Goal: Navigation & Orientation: Find specific page/section

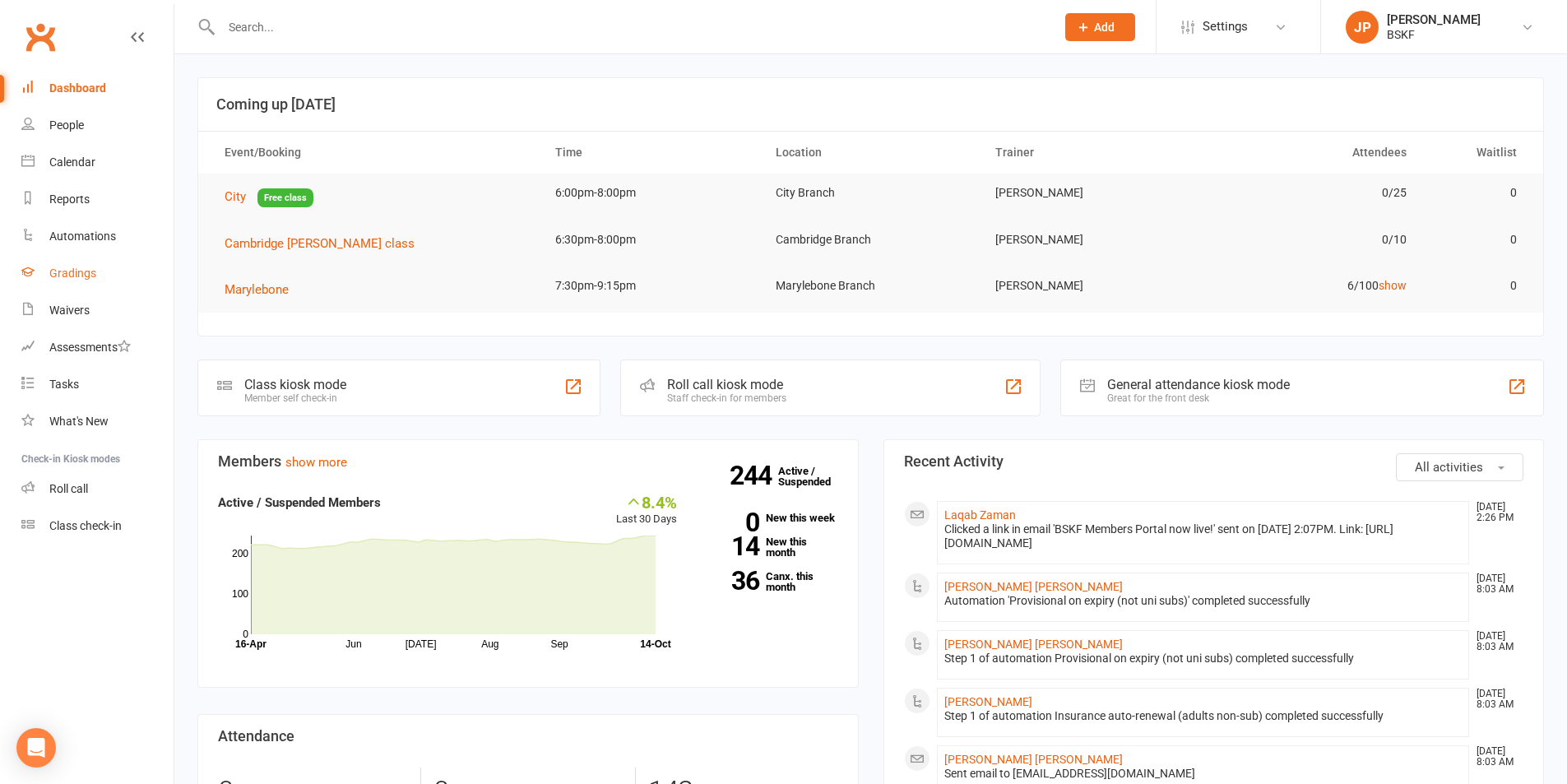
click at [58, 267] on div "Gradings" at bounding box center [73, 273] width 47 height 13
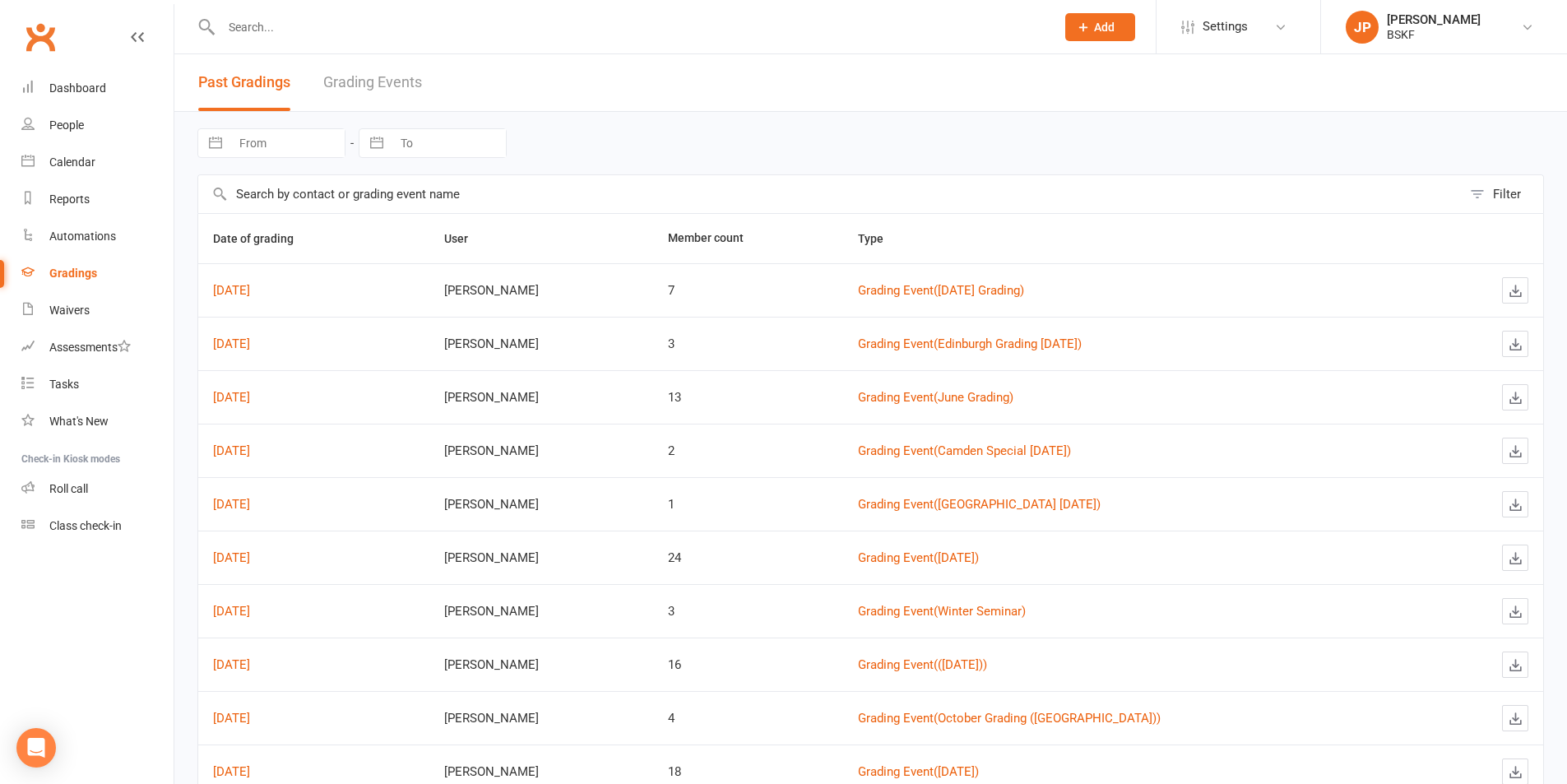
click at [395, 83] on link "Grading Events" at bounding box center [373, 83] width 99 height 57
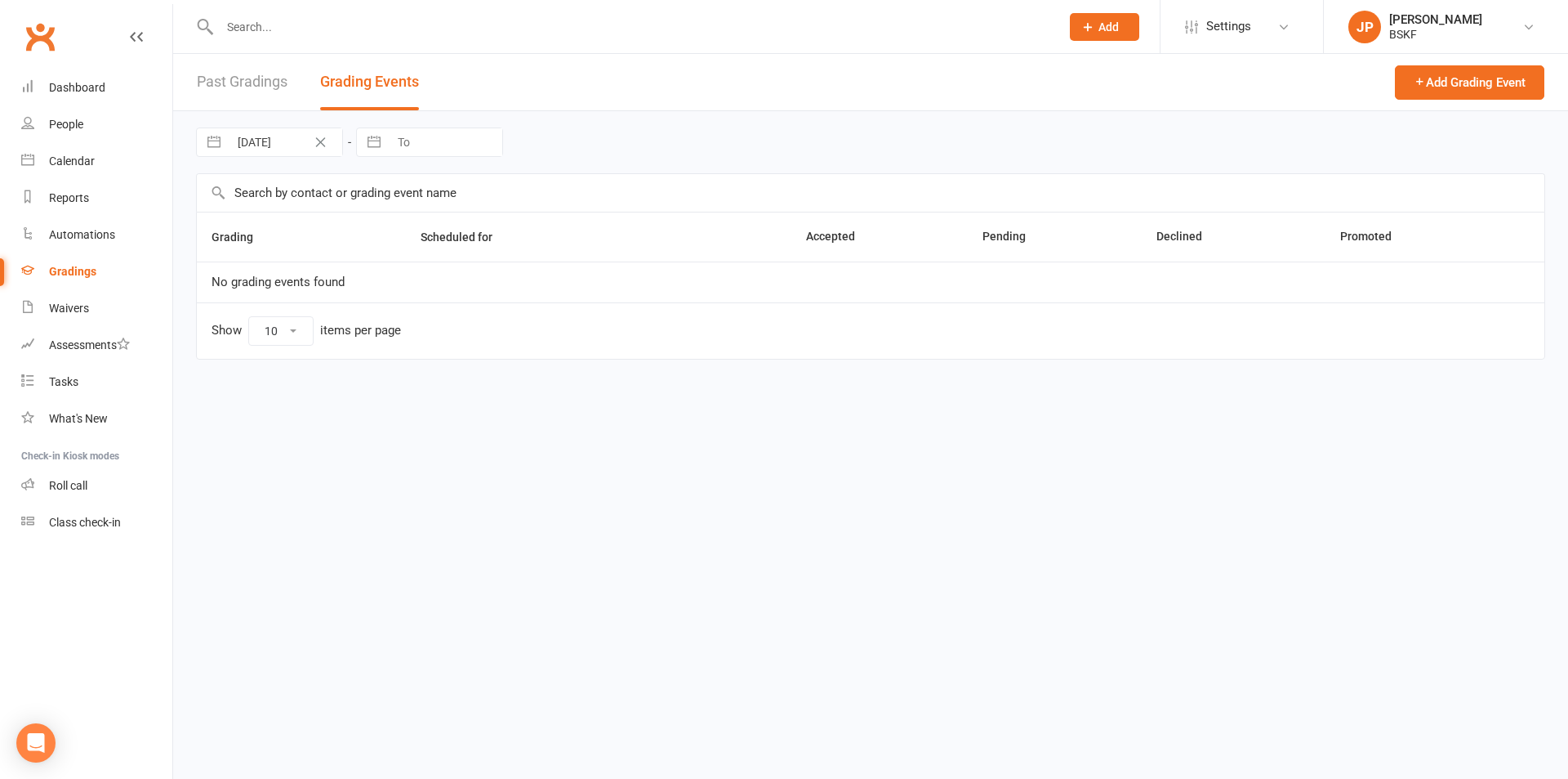
click at [244, 81] on link "Past Gradings" at bounding box center [241, 82] width 90 height 56
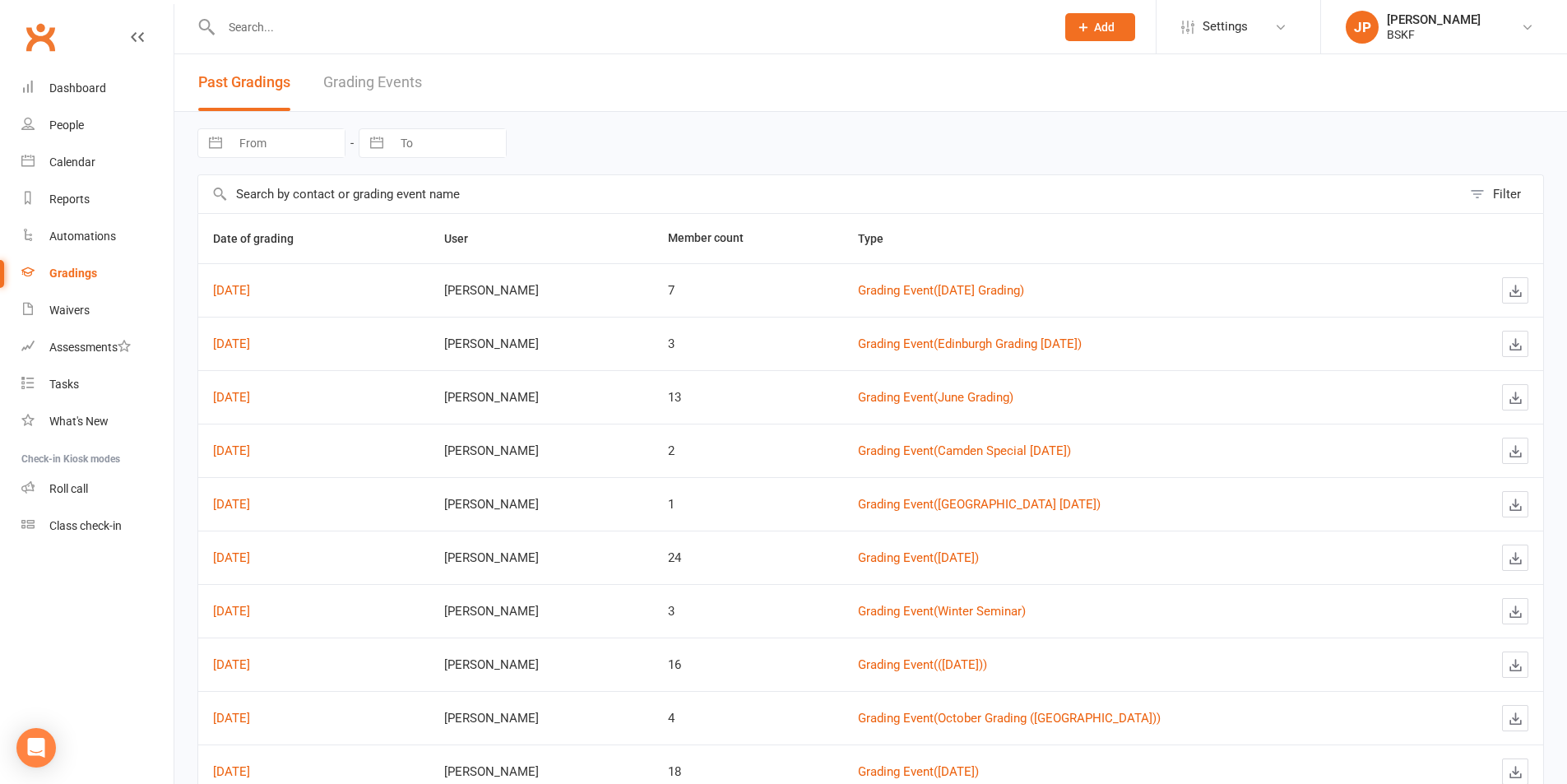
click at [1483, 190] on button "Filter" at bounding box center [1503, 194] width 82 height 38
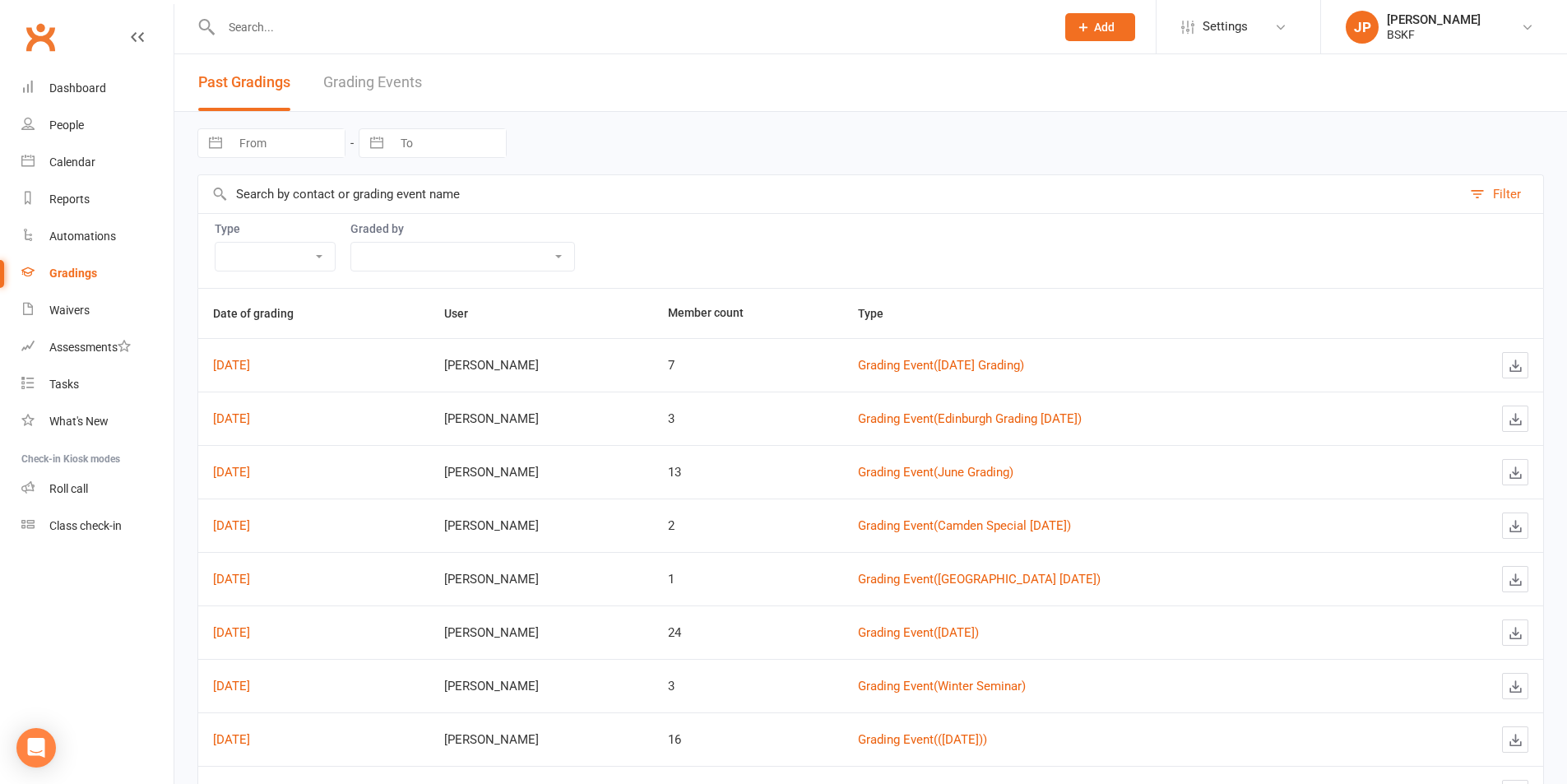
click at [1483, 190] on button "Filter" at bounding box center [1503, 194] width 82 height 38
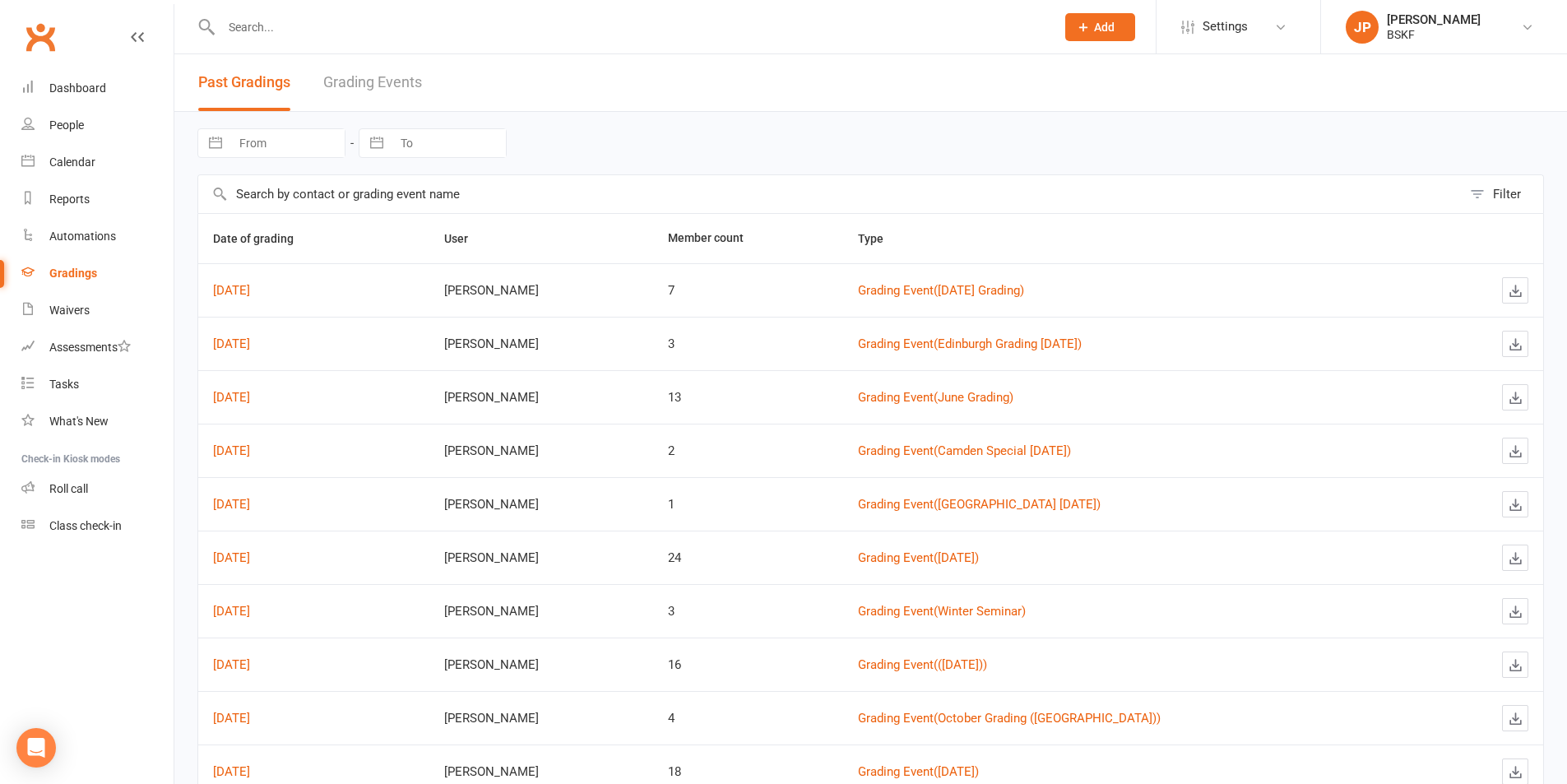
click at [1483, 190] on button "Filter" at bounding box center [1503, 194] width 82 height 38
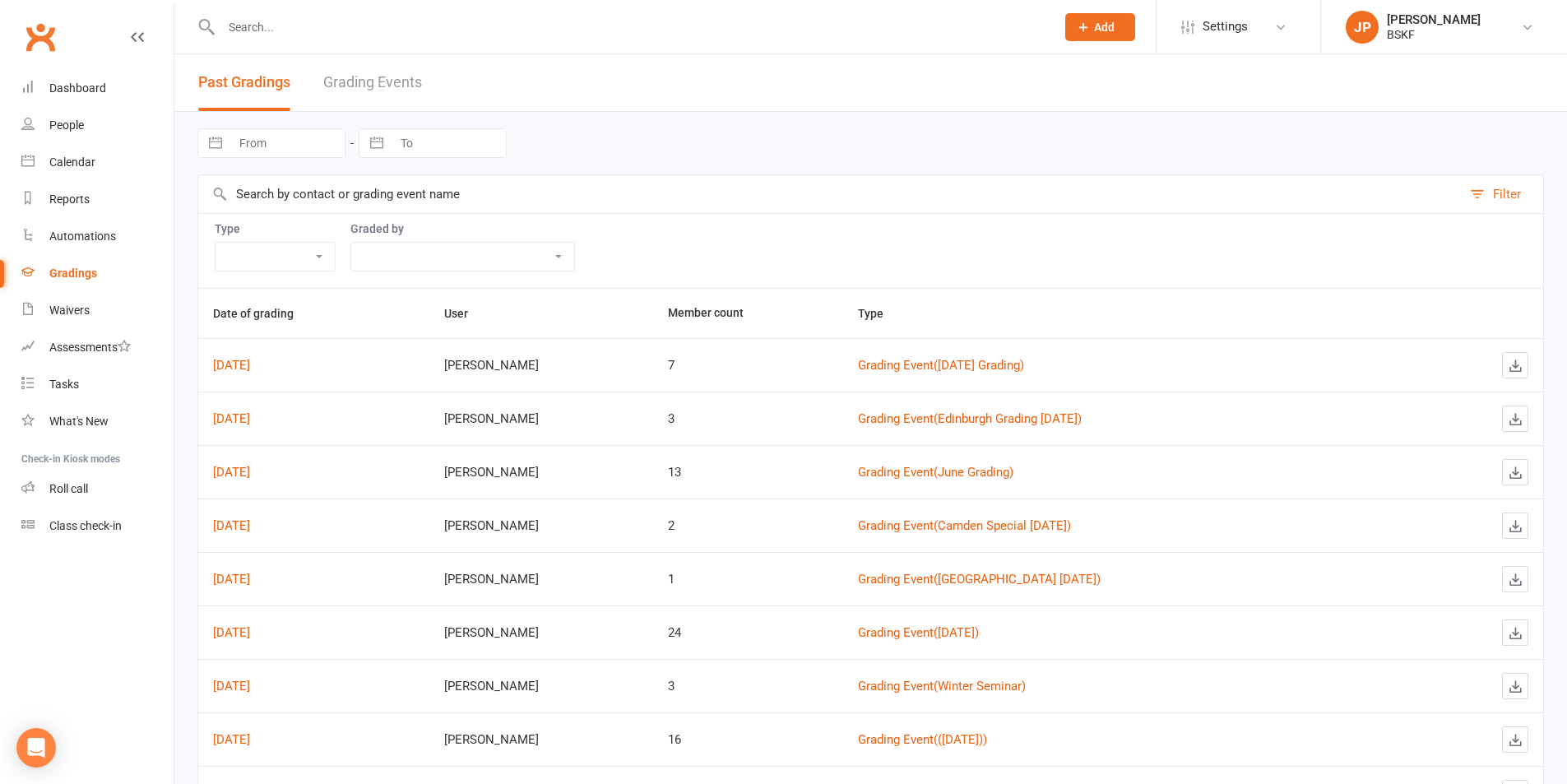
click at [1483, 190] on button "Filter" at bounding box center [1503, 194] width 82 height 38
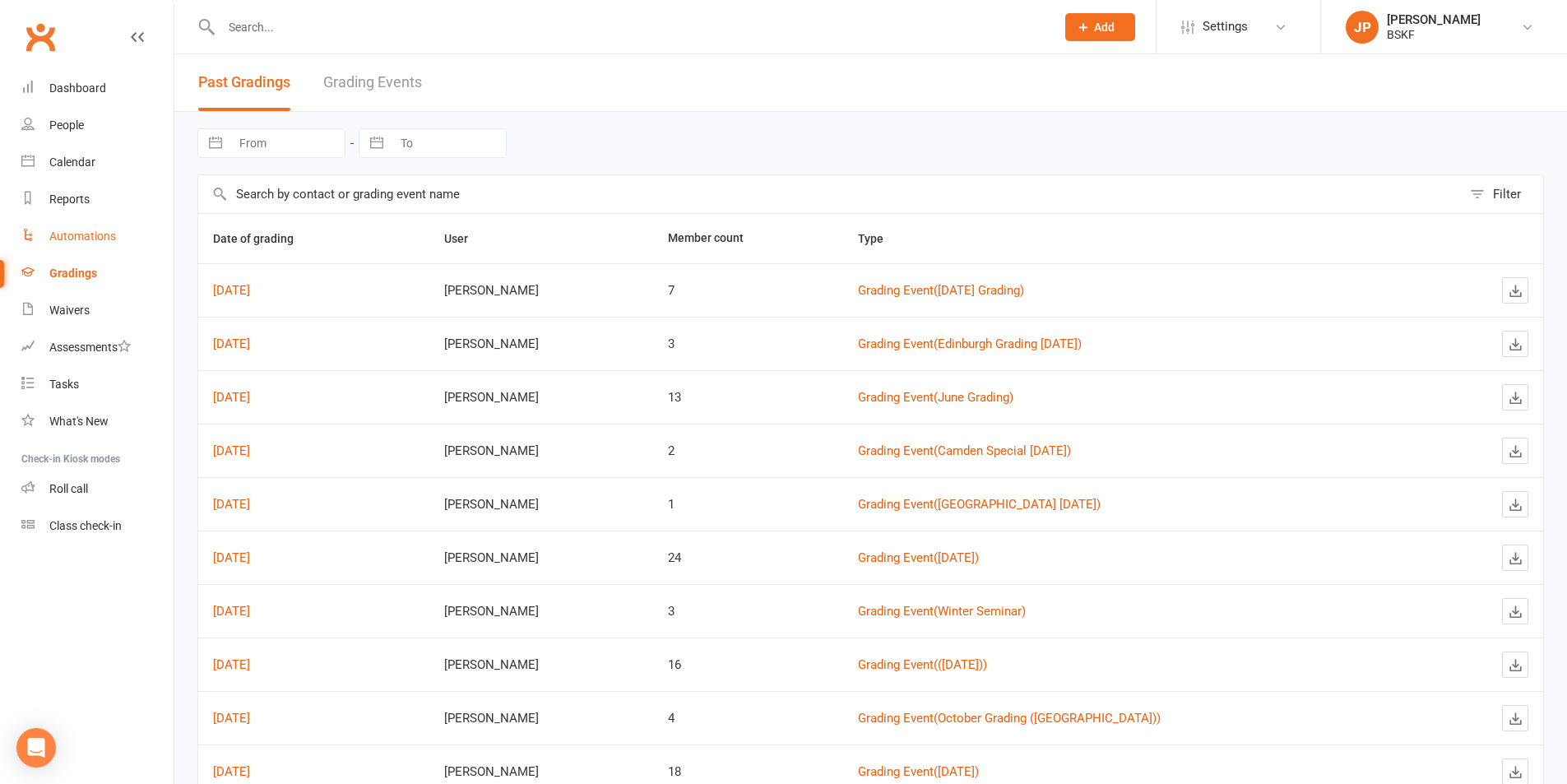
click at [84, 240] on div "Automations" at bounding box center [83, 236] width 67 height 13
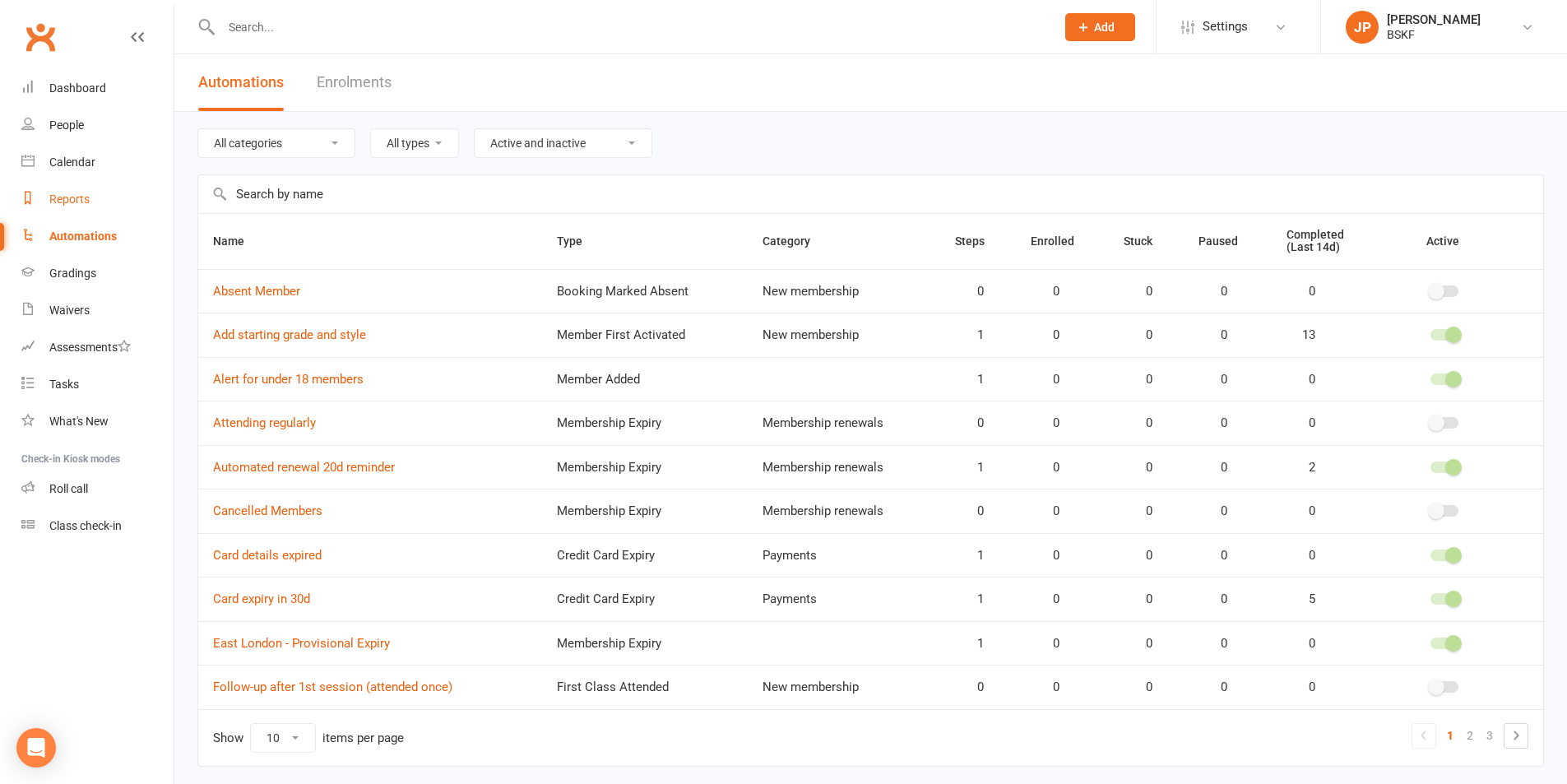
click at [51, 200] on div "Reports" at bounding box center [69, 199] width 40 height 13
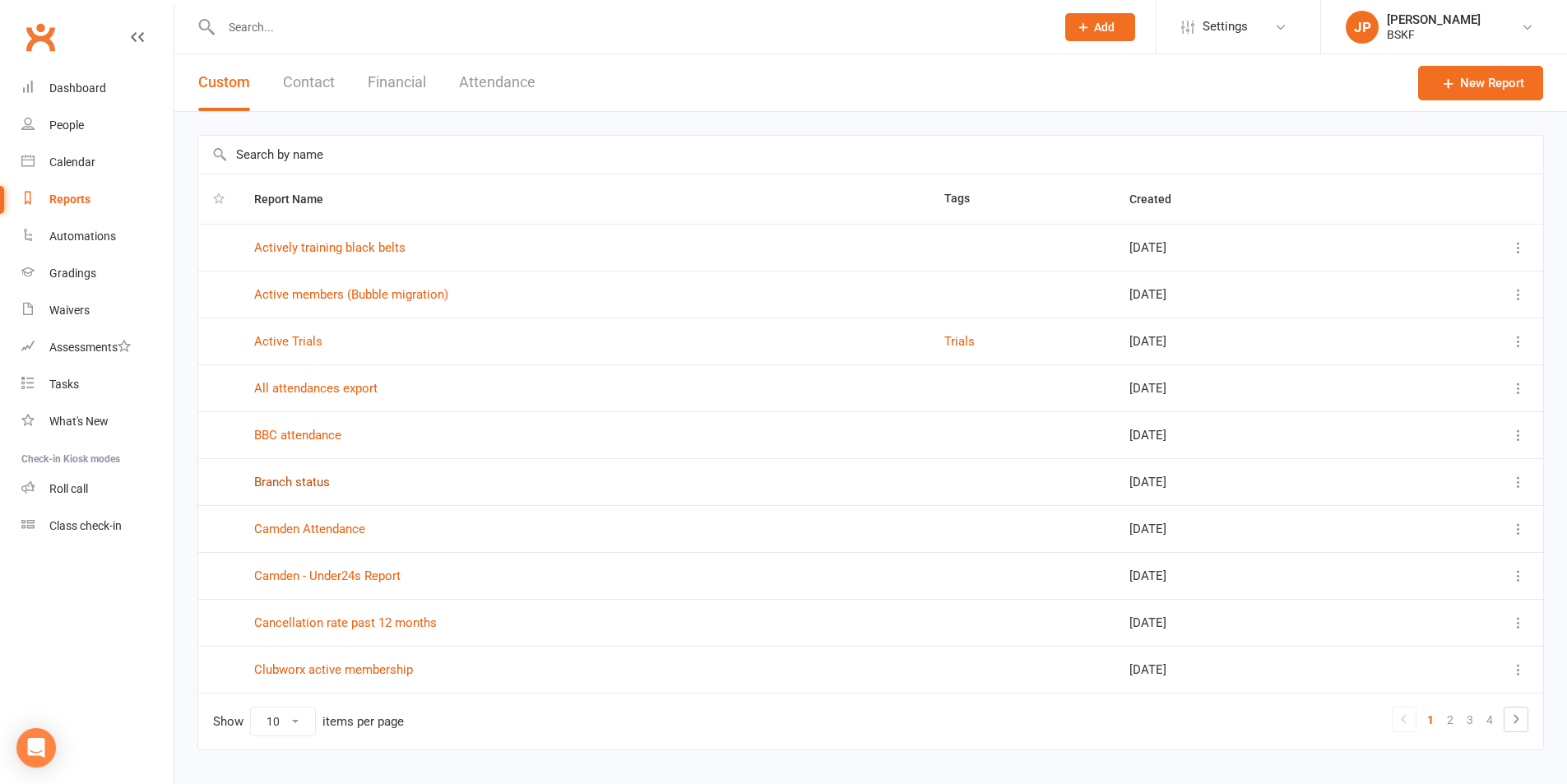
click at [297, 478] on link "Branch status" at bounding box center [292, 482] width 76 height 15
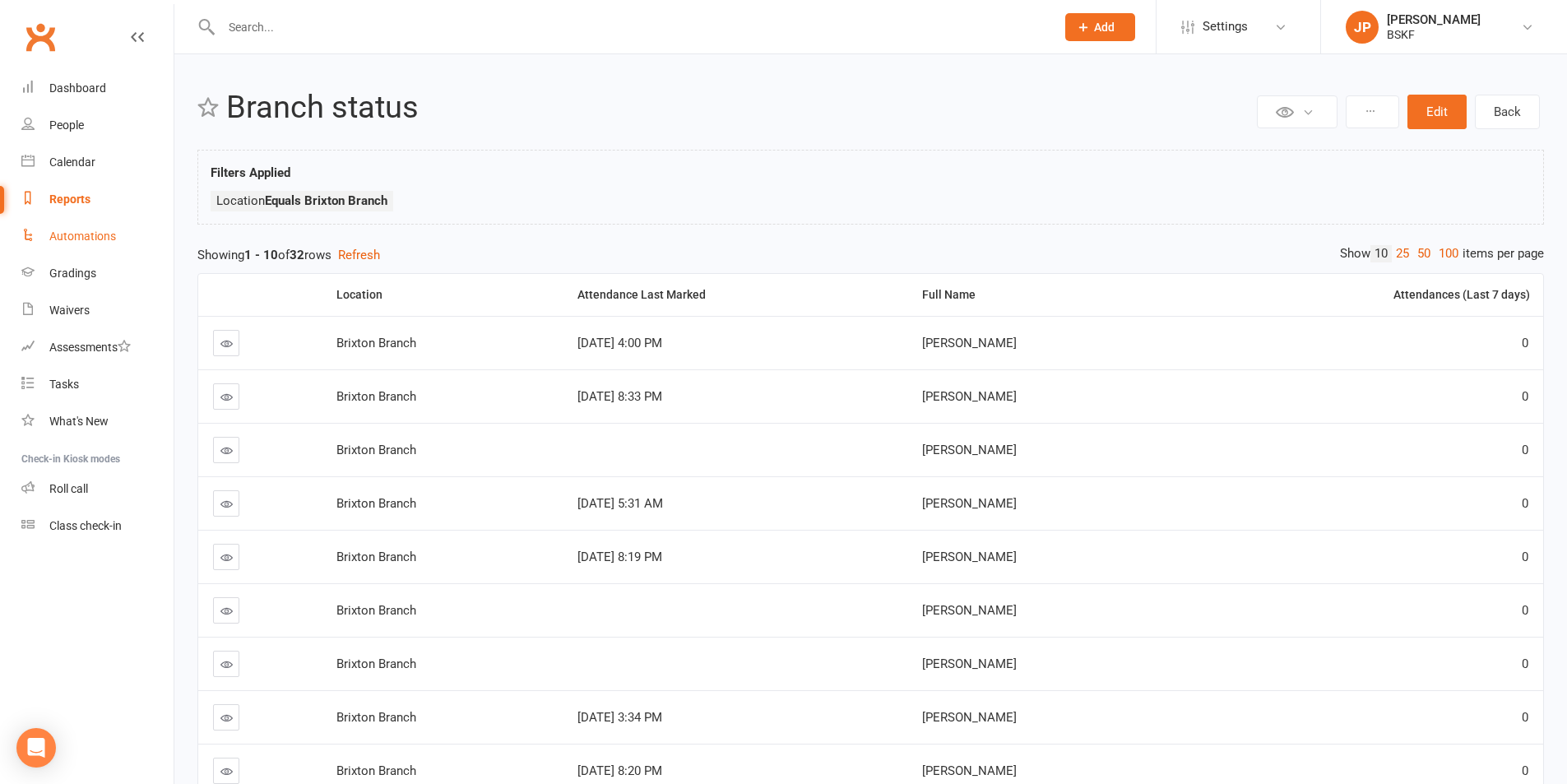
click at [88, 235] on div "Automations" at bounding box center [83, 236] width 67 height 13
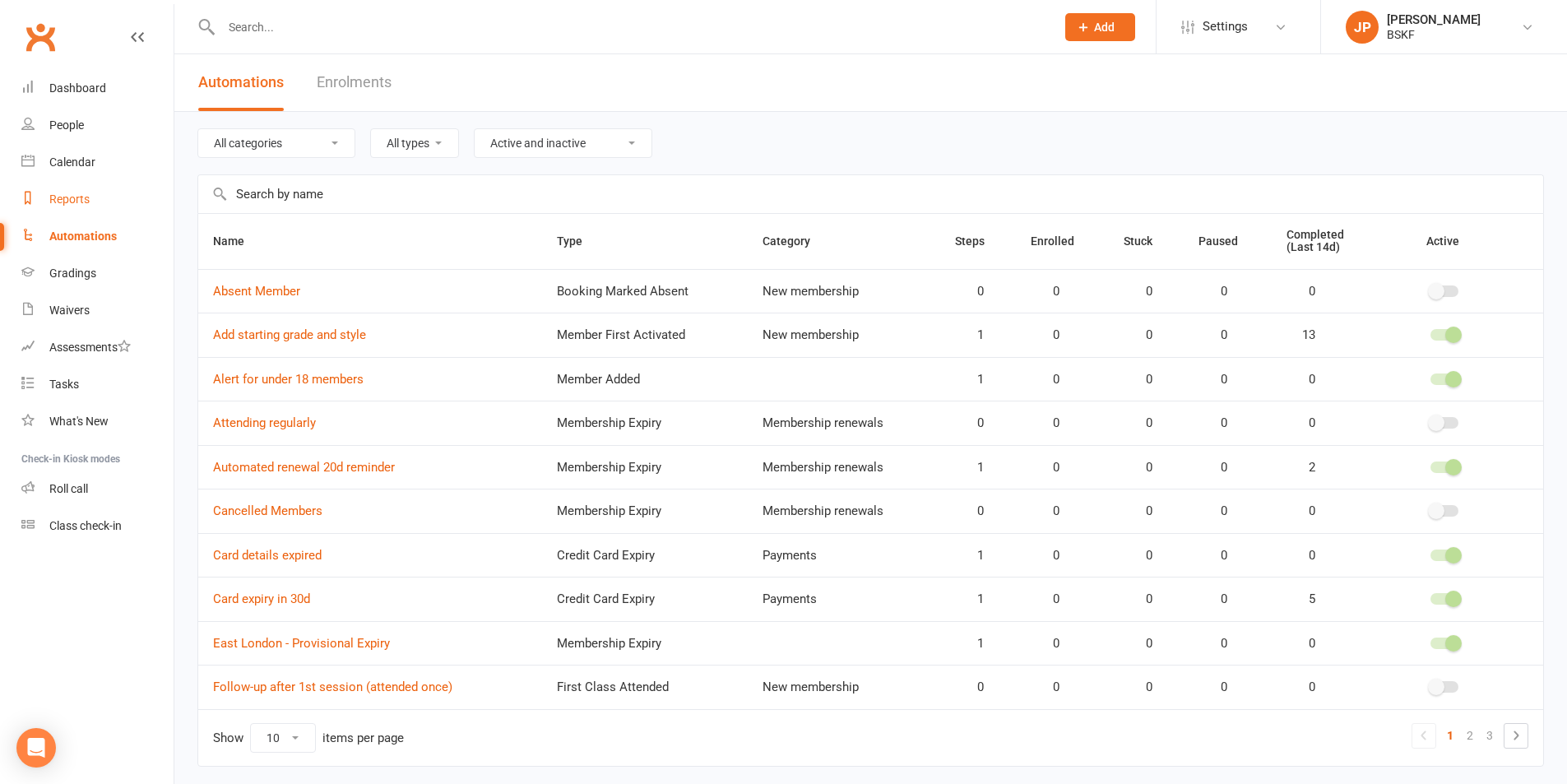
click at [82, 198] on div "Reports" at bounding box center [69, 199] width 40 height 13
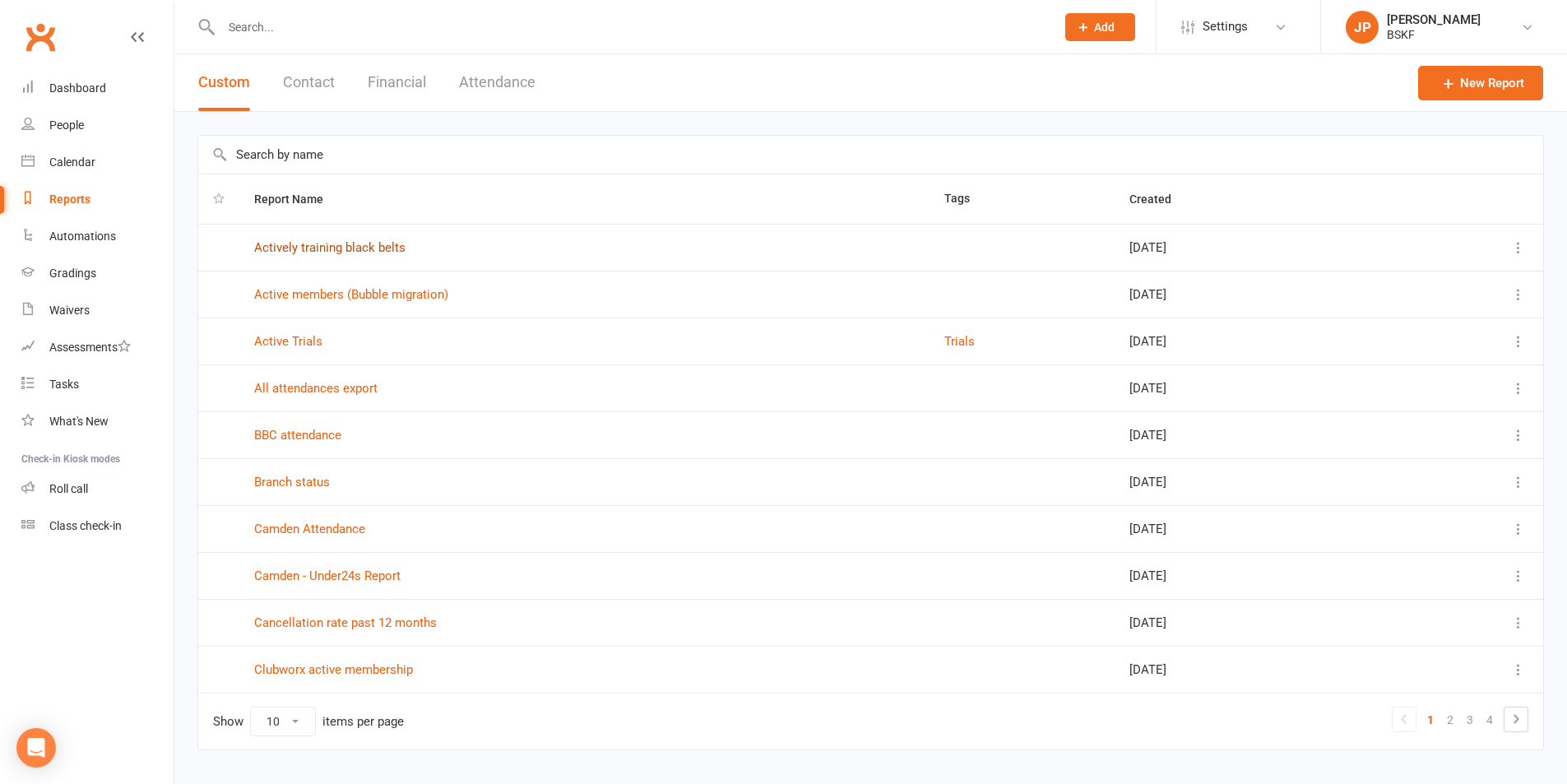
click at [354, 247] on link "Actively training black belts" at bounding box center [329, 248] width 151 height 15
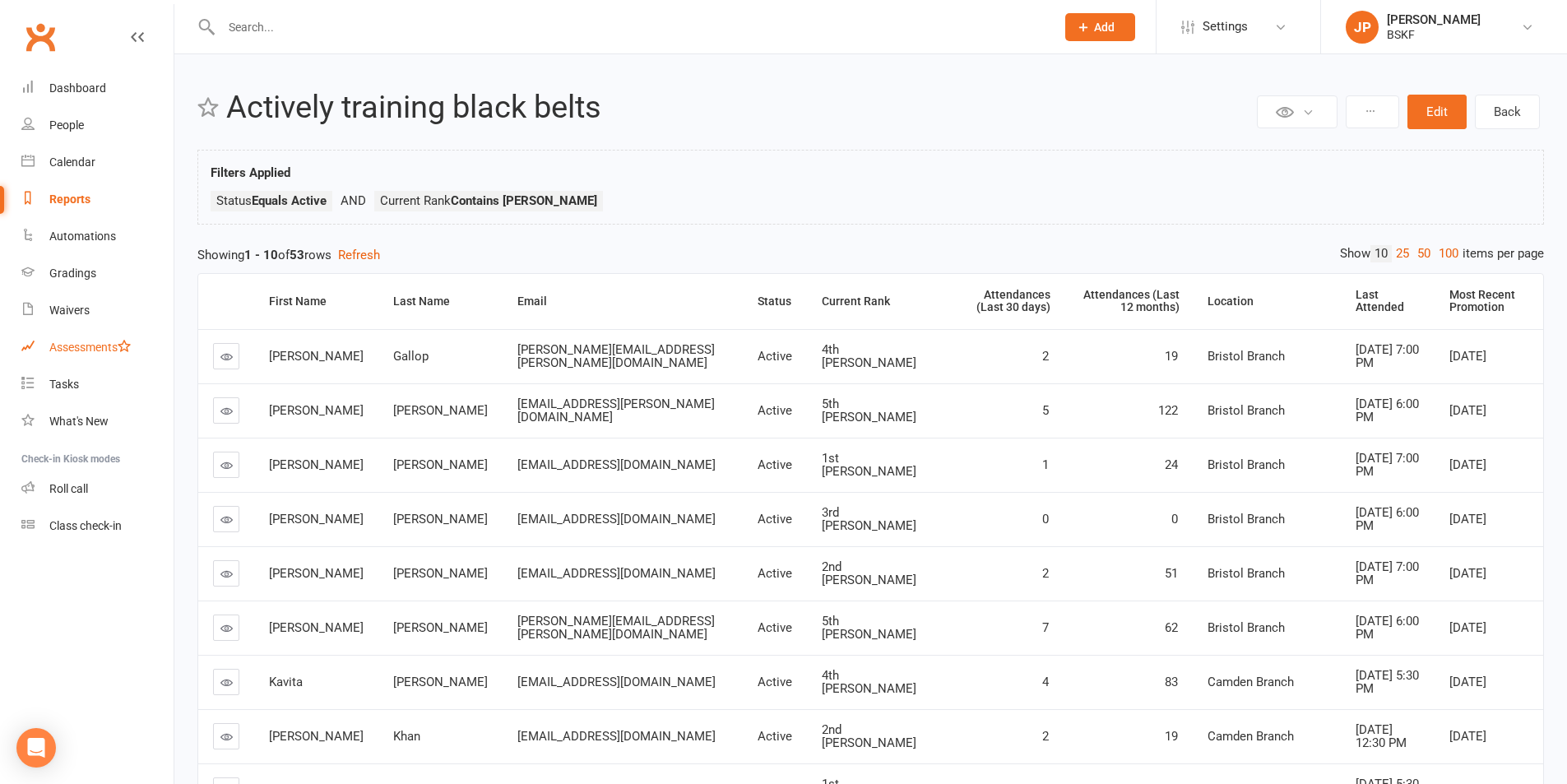
click at [62, 336] on link "Assessments" at bounding box center [98, 347] width 152 height 37
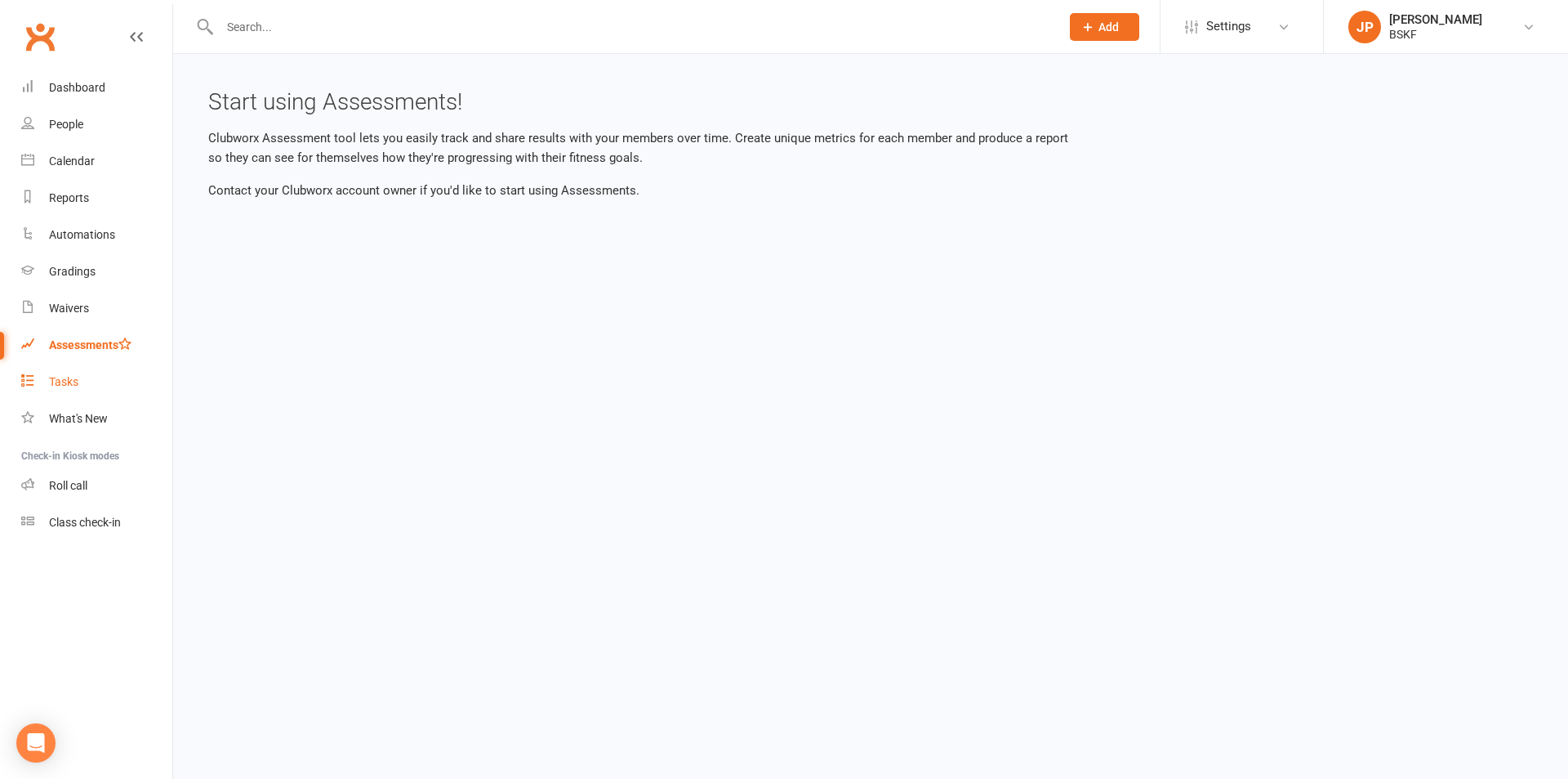
click at [62, 387] on div "Tasks" at bounding box center [63, 382] width 29 height 13
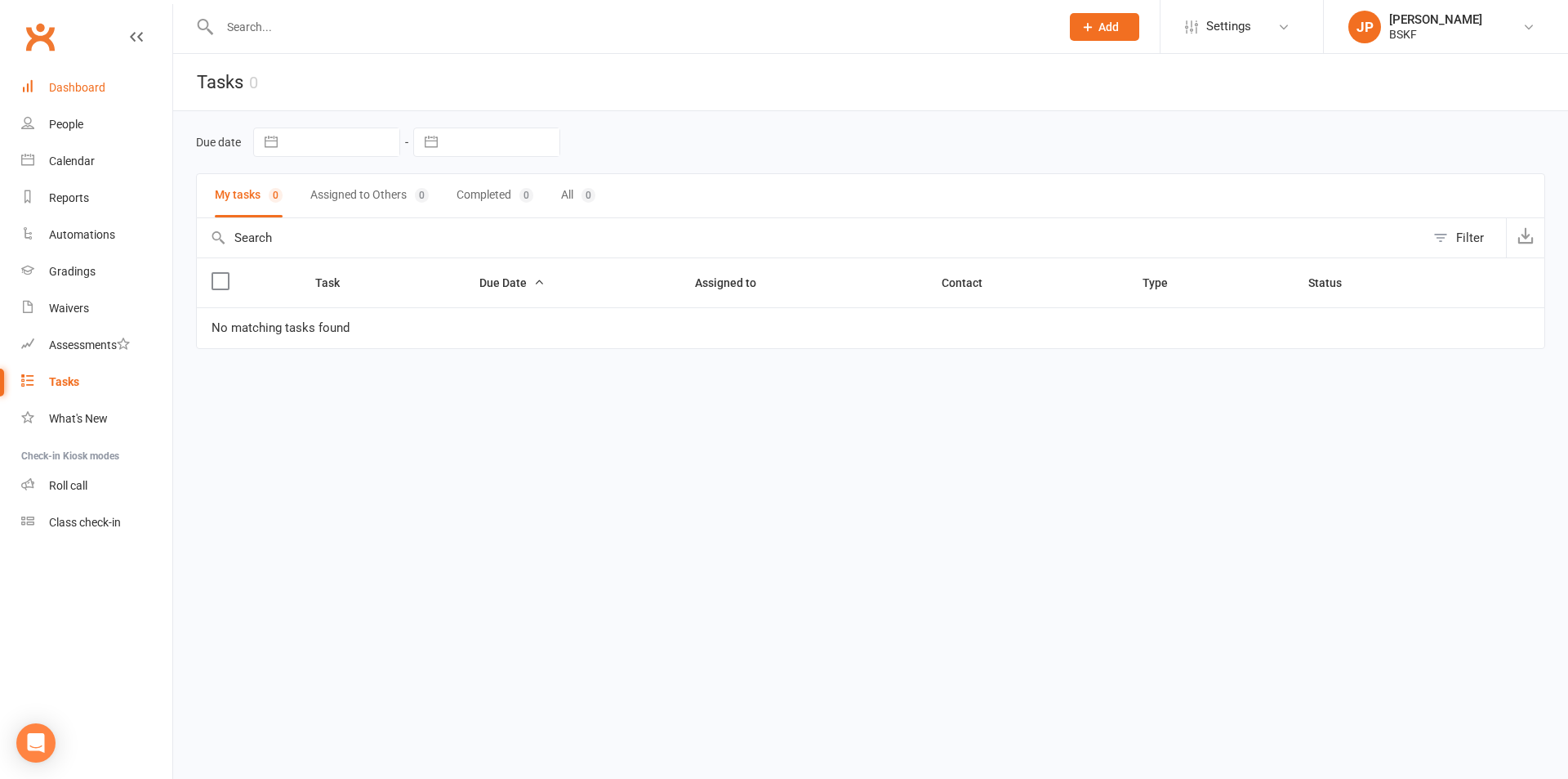
click at [74, 85] on div "Dashboard" at bounding box center [77, 88] width 56 height 13
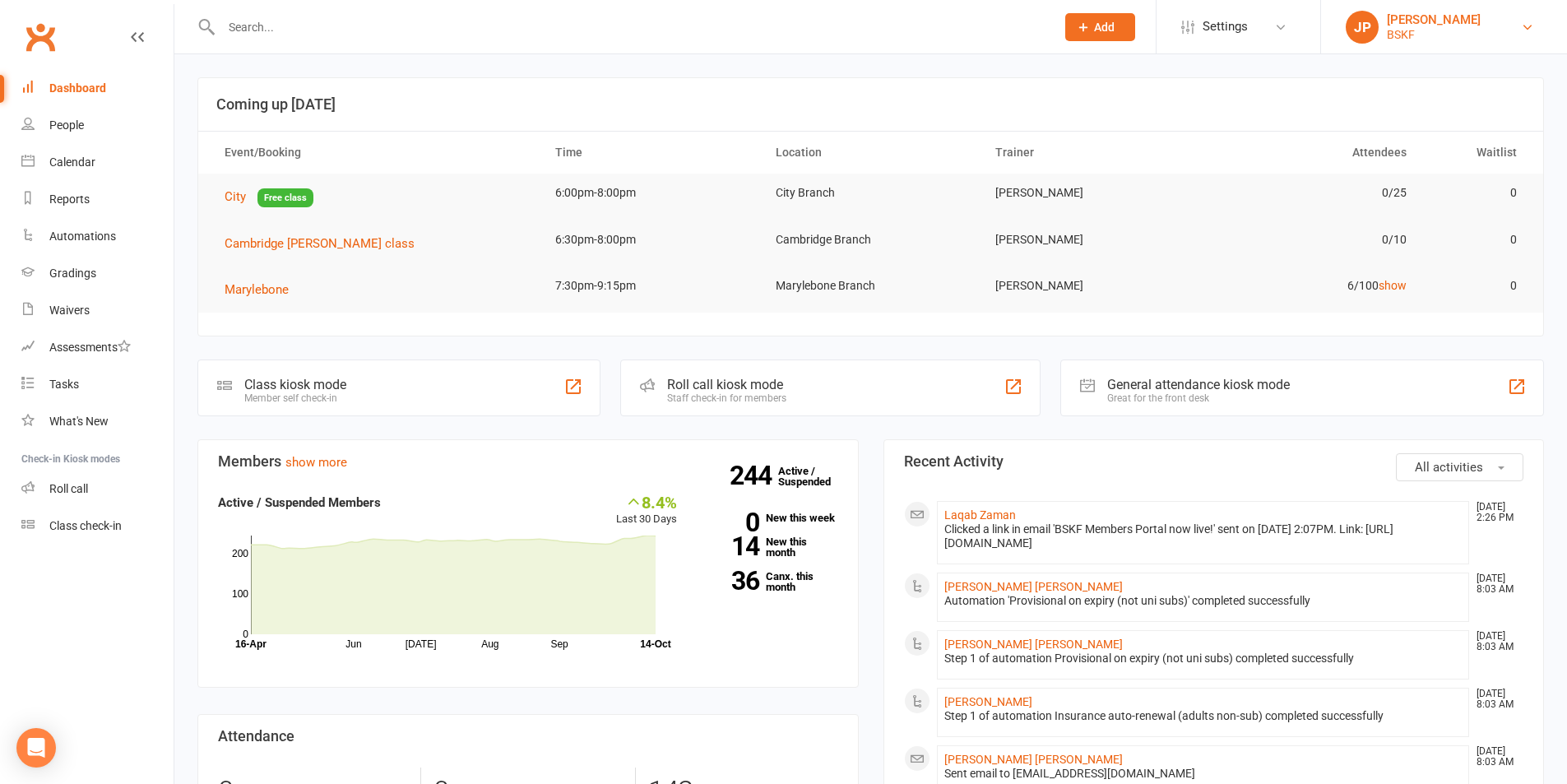
click at [1395, 23] on div "[PERSON_NAME]" at bounding box center [1434, 20] width 94 height 15
click at [1367, 235] on link "Sign out" at bounding box center [1444, 227] width 246 height 38
